Goal: Complete application form: Complete application form

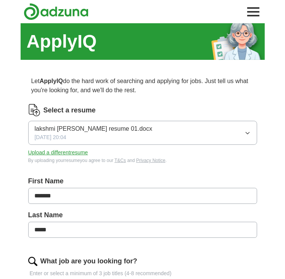
click at [165, 131] on button "lakshmi [PERSON_NAME] resume 01.docx [DATE] 20:04" at bounding box center [142, 133] width 229 height 24
click at [171, 107] on div "Select a resume" at bounding box center [142, 110] width 229 height 12
click at [85, 154] on button "Upload a different resume" at bounding box center [58, 153] width 60 height 8
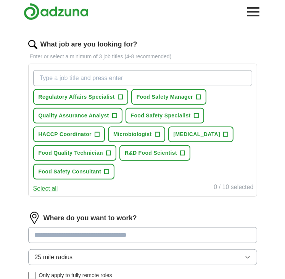
scroll to position [216, 0]
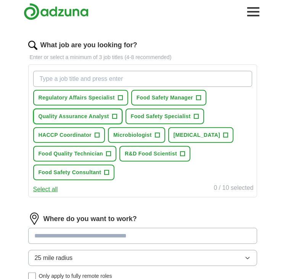
click at [113, 117] on span "+" at bounding box center [114, 117] width 5 height 6
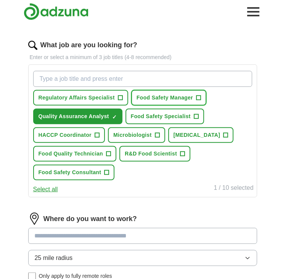
click at [165, 95] on span "Food Safety Manager" at bounding box center [164, 98] width 56 height 8
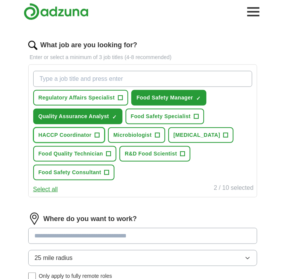
click at [91, 139] on button "HACCP Coordinator +" at bounding box center [69, 135] width 72 height 16
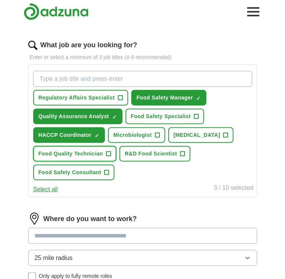
click at [93, 152] on span "Food Quality Technician" at bounding box center [70, 154] width 65 height 8
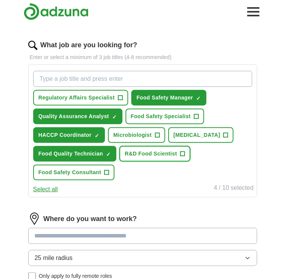
click at [151, 156] on button "R&D Food Scientist +" at bounding box center [154, 154] width 71 height 16
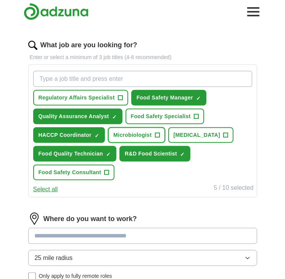
click at [141, 131] on span "Microbiologist" at bounding box center [132, 135] width 38 height 8
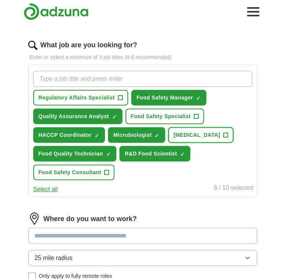
click at [192, 137] on span "[MEDICAL_DATA]" at bounding box center [196, 135] width 47 height 8
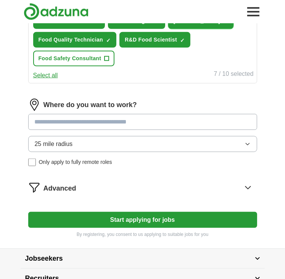
scroll to position [331, 0]
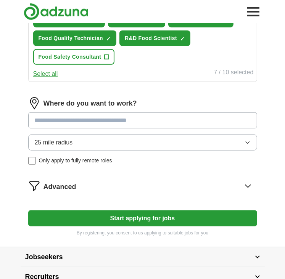
click at [185, 120] on input at bounding box center [142, 120] width 229 height 16
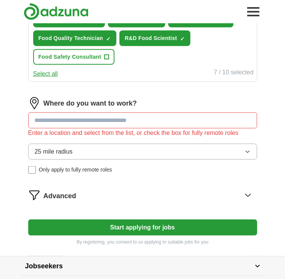
click at [30, 155] on div "25 mile radius Only apply to fully remote roles" at bounding box center [142, 159] width 229 height 30
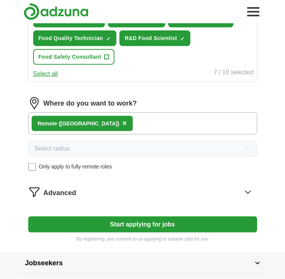
click at [122, 119] on span "×" at bounding box center [124, 123] width 5 height 8
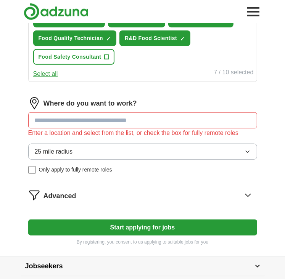
click at [144, 152] on button "25 mile radius" at bounding box center [142, 152] width 229 height 16
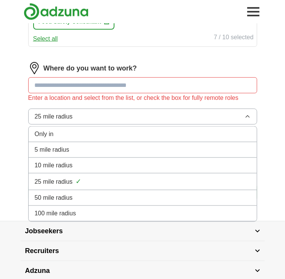
scroll to position [369, 0]
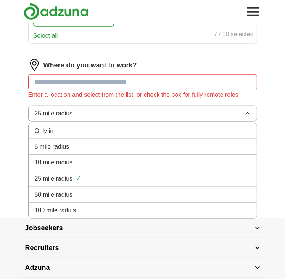
click at [136, 209] on div "100 mile radius" at bounding box center [143, 210] width 216 height 9
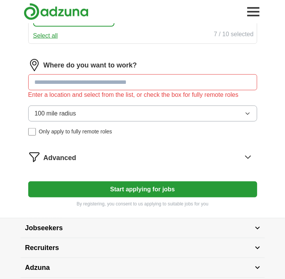
click at [122, 84] on input at bounding box center [142, 82] width 229 height 16
click at [121, 85] on input at bounding box center [142, 82] width 229 height 16
click at [100, 108] on button "100 mile radius" at bounding box center [142, 114] width 229 height 16
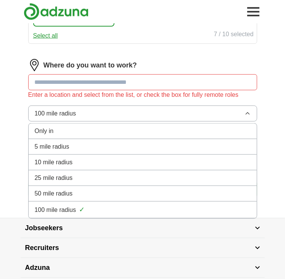
scroll to position [435, 0]
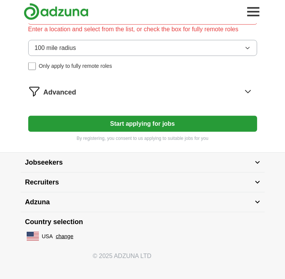
click at [112, 160] on button "Jobseekers" at bounding box center [143, 162] width 244 height 19
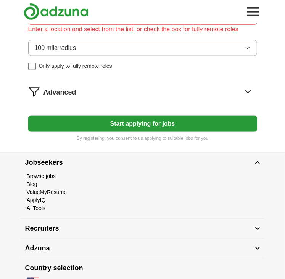
click at [132, 120] on button "Start applying for jobs" at bounding box center [142, 124] width 229 height 16
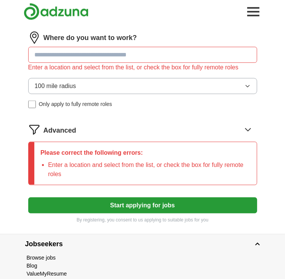
scroll to position [384, 0]
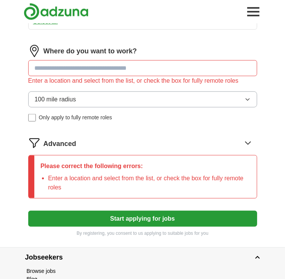
click at [151, 65] on input at bounding box center [142, 68] width 229 height 16
click at [132, 61] on input at bounding box center [142, 68] width 229 height 16
click at [192, 76] on div "Enter a location and select from the list, or check the box for fully remote ro…" at bounding box center [142, 80] width 229 height 9
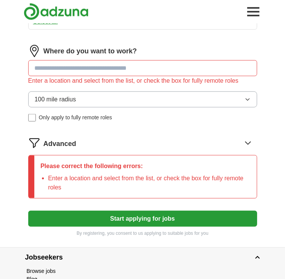
click at [174, 68] on input at bounding box center [142, 68] width 229 height 16
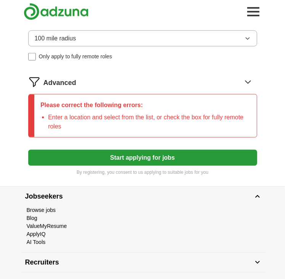
scroll to position [446, 0]
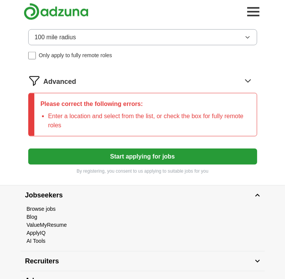
click at [174, 154] on button "Start applying for jobs" at bounding box center [142, 157] width 229 height 16
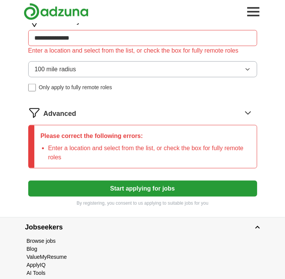
scroll to position [413, 0]
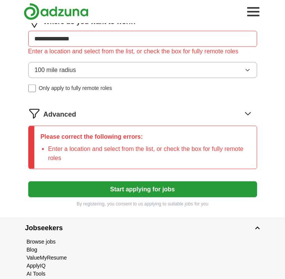
click at [246, 112] on icon at bounding box center [247, 113] width 5 height 3
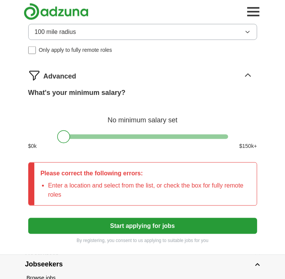
scroll to position [457, 0]
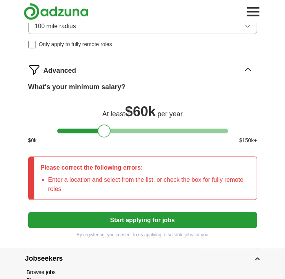
drag, startPoint x: 64, startPoint y: 129, endPoint x: 104, endPoint y: 128, distance: 40.4
click at [104, 128] on div at bounding box center [104, 131] width 13 height 13
click at [131, 213] on button "Start applying for jobs" at bounding box center [142, 220] width 229 height 16
click at [131, 216] on button "Start applying for jobs" at bounding box center [142, 220] width 229 height 16
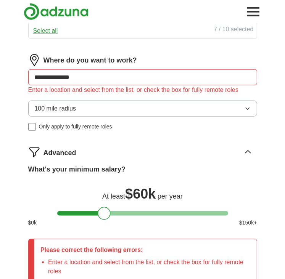
scroll to position [357, 0]
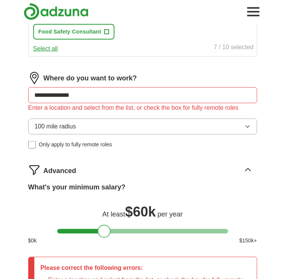
click at [148, 96] on input "**********" at bounding box center [142, 95] width 229 height 16
drag, startPoint x: 148, startPoint y: 96, endPoint x: 32, endPoint y: 73, distance: 118.0
click at [32, 73] on img at bounding box center [34, 78] width 12 height 12
click at [109, 104] on div "Enter a location and select from the list, or check the box for fully remote ro…" at bounding box center [142, 107] width 229 height 9
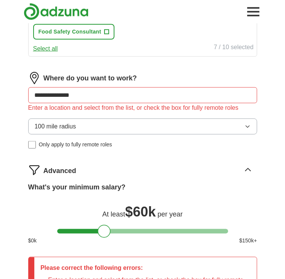
click at [183, 97] on input "**********" at bounding box center [142, 95] width 229 height 16
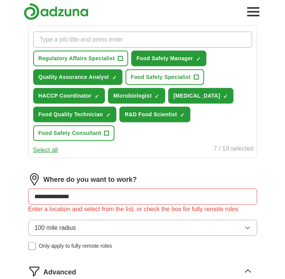
scroll to position [256, 0]
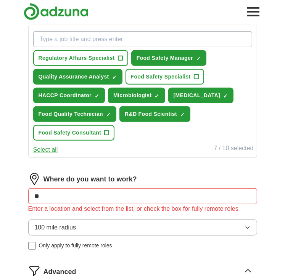
type input "*"
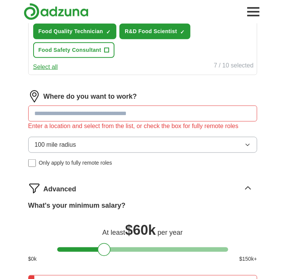
scroll to position [329, 0]
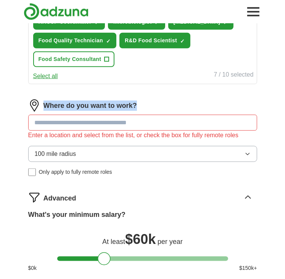
drag, startPoint x: 46, startPoint y: 96, endPoint x: 50, endPoint y: 124, distance: 28.9
click at [50, 124] on form "Select a resume lakshmi_pravalika_boddu_resume.docx 10/12/2025, 16:32 Upload a …" at bounding box center [142, 70] width 229 height 591
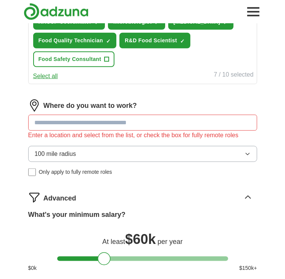
click at [52, 81] on div "Regulatory Affairs Specialist + Food Safety Manager ✓ × Quality Assurance Analy…" at bounding box center [142, 17] width 229 height 133
click at [79, 125] on input at bounding box center [142, 123] width 229 height 16
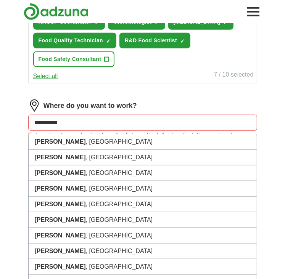
type input "**********"
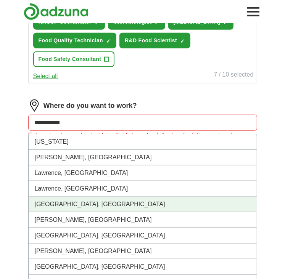
click at [85, 202] on li "[GEOGRAPHIC_DATA], [GEOGRAPHIC_DATA]" at bounding box center [143, 205] width 228 height 16
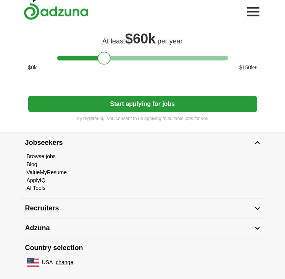
scroll to position [527, 0]
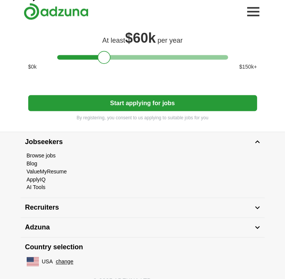
click at [174, 102] on button "Start applying for jobs" at bounding box center [142, 103] width 229 height 16
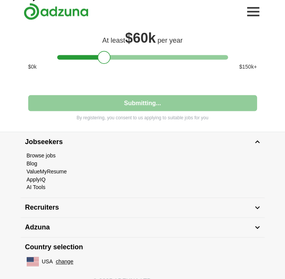
select select "**"
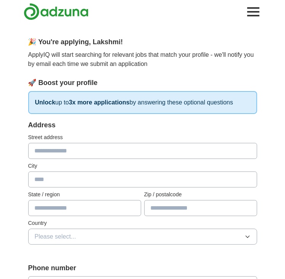
scroll to position [37, 0]
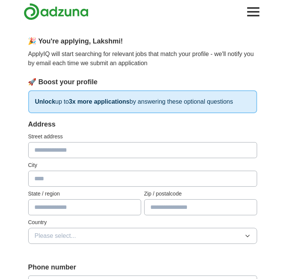
click at [167, 155] on input "text" at bounding box center [142, 150] width 229 height 16
type input "**********"
type input "*****"
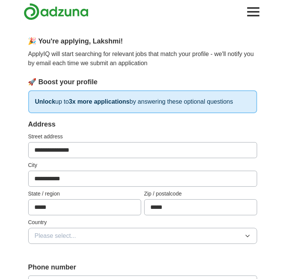
click at [48, 149] on input "**********" at bounding box center [142, 150] width 229 height 16
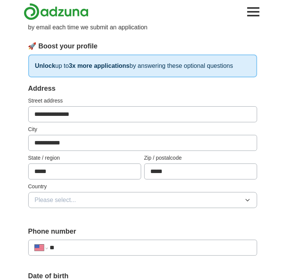
scroll to position [74, 0]
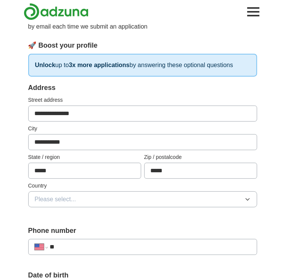
type input "**********"
click at [101, 192] on button "Please select..." at bounding box center [142, 199] width 229 height 16
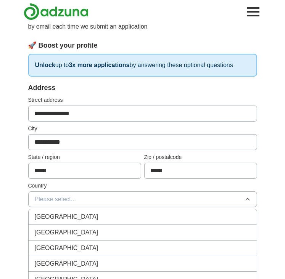
click at [99, 228] on div "United States" at bounding box center [143, 232] width 216 height 9
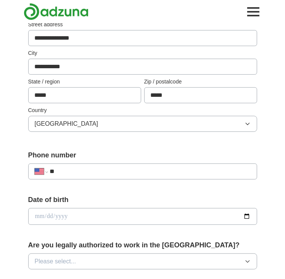
scroll to position [150, 0]
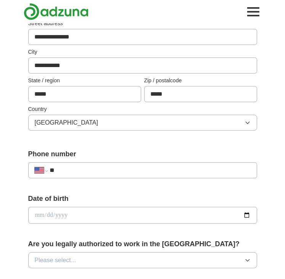
click at [113, 173] on input "**" at bounding box center [150, 170] width 200 height 9
type input "**********"
click at [247, 213] on input "date" at bounding box center [142, 215] width 229 height 17
click at [243, 215] on input "**********" at bounding box center [142, 215] width 229 height 17
type input "**********"
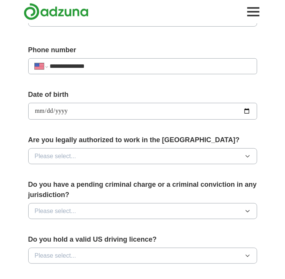
scroll to position [256, 0]
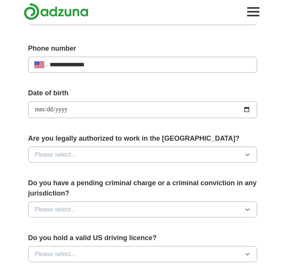
click at [146, 153] on button "Please select..." at bounding box center [142, 155] width 229 height 16
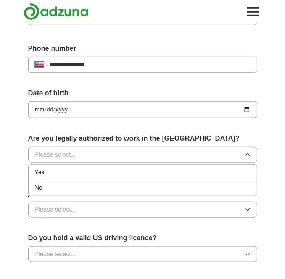
click at [142, 168] on div "Yes" at bounding box center [143, 172] width 216 height 9
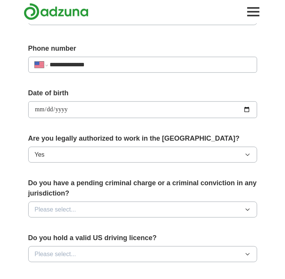
click at [137, 208] on button "Please select..." at bounding box center [142, 209] width 229 height 16
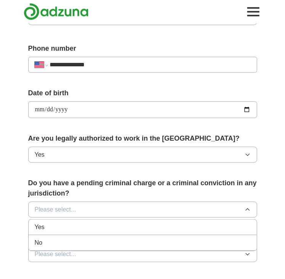
click at [131, 240] on div "No" at bounding box center [143, 242] width 216 height 9
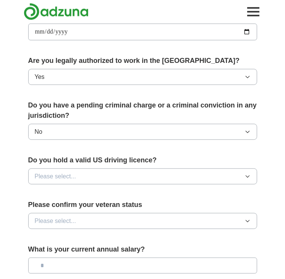
scroll to position [353, 0]
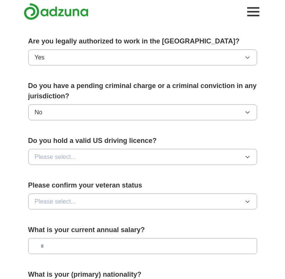
click at [146, 161] on button "Please select..." at bounding box center [142, 157] width 229 height 16
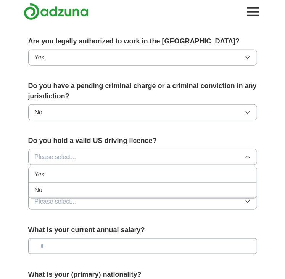
click at [144, 172] on div "Yes" at bounding box center [143, 174] width 216 height 9
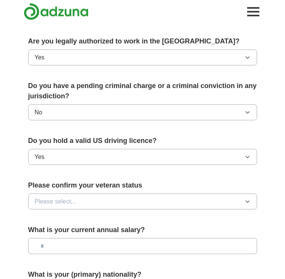
click at [142, 203] on button "Please select..." at bounding box center [142, 201] width 229 height 16
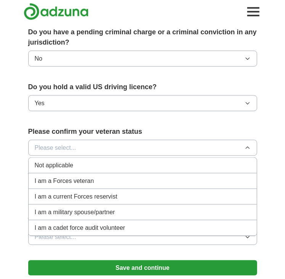
scroll to position [408, 0]
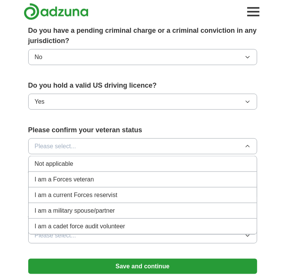
click at [154, 163] on div "Not applicable" at bounding box center [143, 163] width 216 height 9
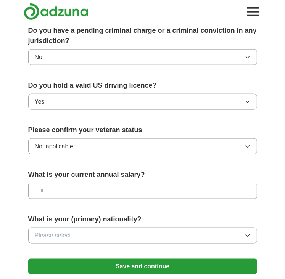
click at [146, 188] on input "text" at bounding box center [142, 191] width 229 height 16
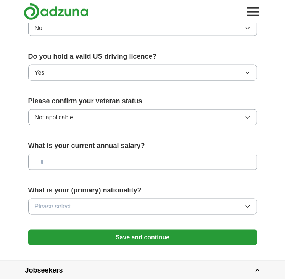
scroll to position [439, 0]
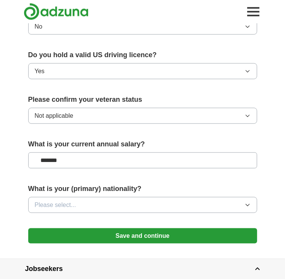
type input "*******"
click at [145, 201] on button "Please select..." at bounding box center [142, 205] width 229 height 16
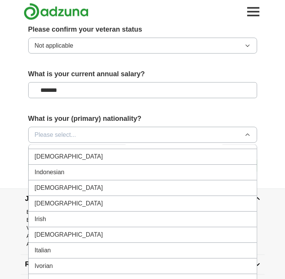
scroll to position [1249, 0]
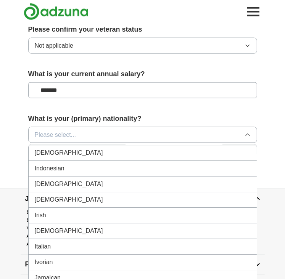
click at [149, 149] on li "Indian" at bounding box center [143, 154] width 228 height 16
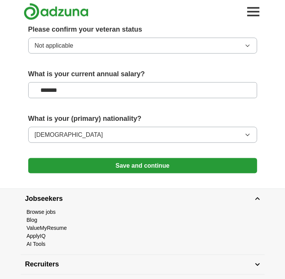
click at [148, 163] on button "Save and continue" at bounding box center [142, 165] width 229 height 15
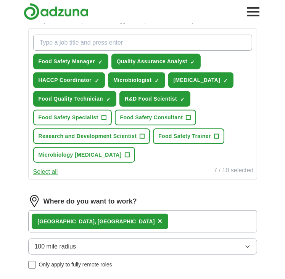
scroll to position [251, 0]
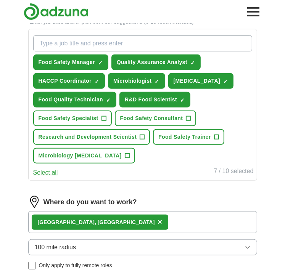
click at [51, 170] on button "Select all" at bounding box center [45, 172] width 25 height 9
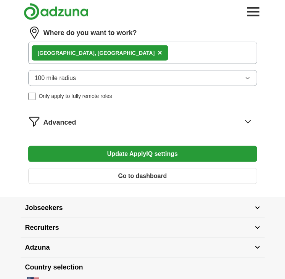
scroll to position [421, 0]
click at [73, 153] on button "Update ApplyIQ settings" at bounding box center [142, 154] width 229 height 16
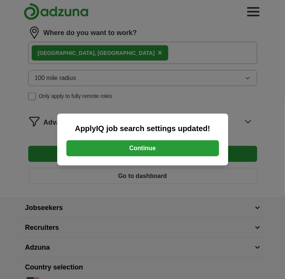
click at [87, 142] on button "Continue" at bounding box center [142, 148] width 152 height 16
